Goal: Complete application form: Complete application form

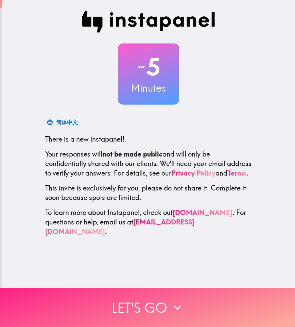
click at [158, 305] on button "Let's go" at bounding box center [147, 307] width 295 height 39
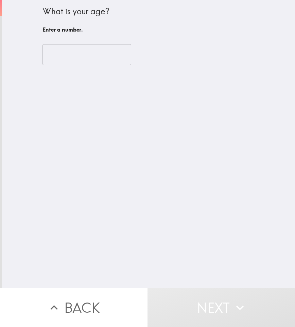
click at [50, 52] on input "number" at bounding box center [86, 54] width 89 height 21
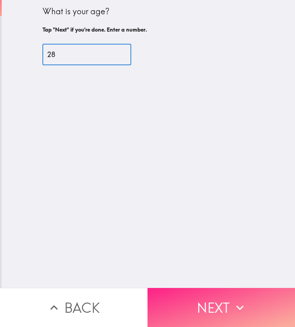
type input "28"
click at [187, 294] on button "Next" at bounding box center [222, 307] width 148 height 39
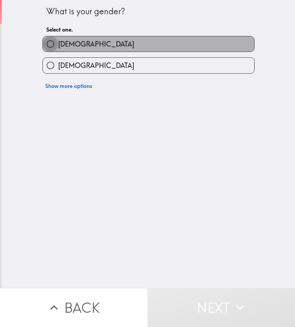
click at [53, 46] on input "[DEMOGRAPHIC_DATA]" at bounding box center [50, 43] width 15 height 15
radio input "true"
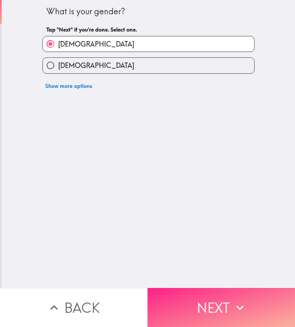
click at [216, 305] on button "Next" at bounding box center [222, 307] width 148 height 39
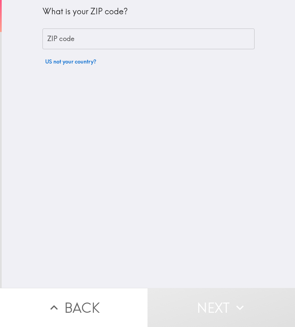
click at [60, 40] on div "ZIP code ZIP code" at bounding box center [148, 39] width 212 height 21
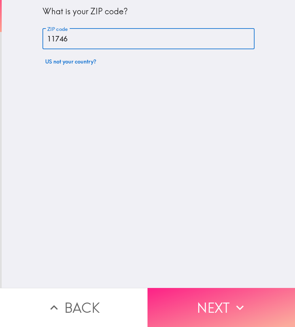
type input "11746"
click at [199, 294] on button "Next" at bounding box center [222, 307] width 148 height 39
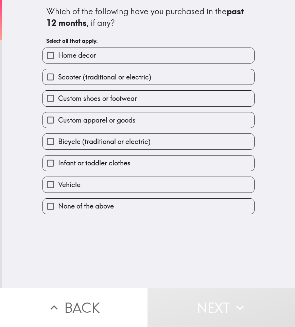
click at [96, 78] on span "Scooter (traditional or electric)" at bounding box center [104, 77] width 93 height 10
click at [58, 78] on input "Scooter (traditional or electric)" at bounding box center [50, 76] width 15 height 15
checkbox input "true"
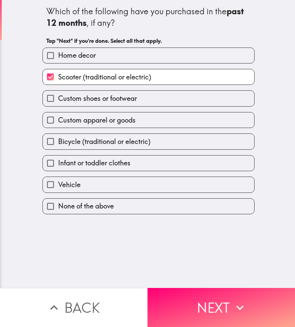
click at [96, 133] on div "Bicycle (traditional or electric)" at bounding box center [146, 138] width 218 height 21
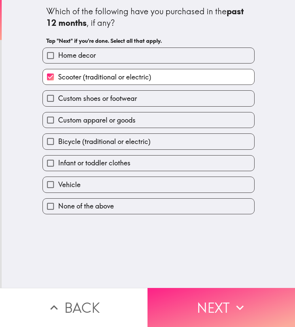
click at [96, 147] on label "Bicycle (traditional or electric)" at bounding box center [148, 141] width 211 height 15
click at [58, 147] on input "Bicycle (traditional or electric)" at bounding box center [50, 141] width 15 height 15
checkbox input "true"
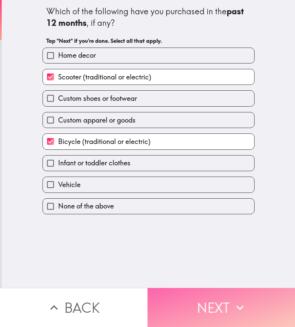
click at [228, 312] on button "Next" at bounding box center [222, 307] width 148 height 39
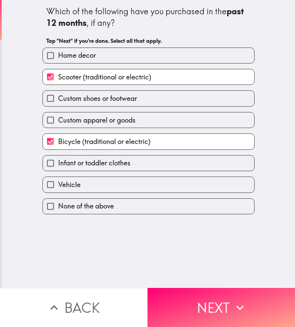
click at [191, 295] on div "Back Next" at bounding box center [147, 307] width 295 height 39
